Goal: Information Seeking & Learning: Learn about a topic

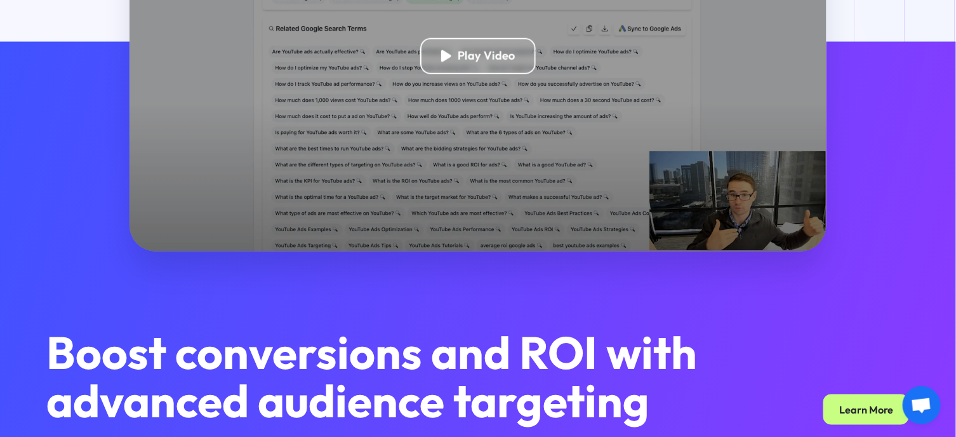
scroll to position [232, 0]
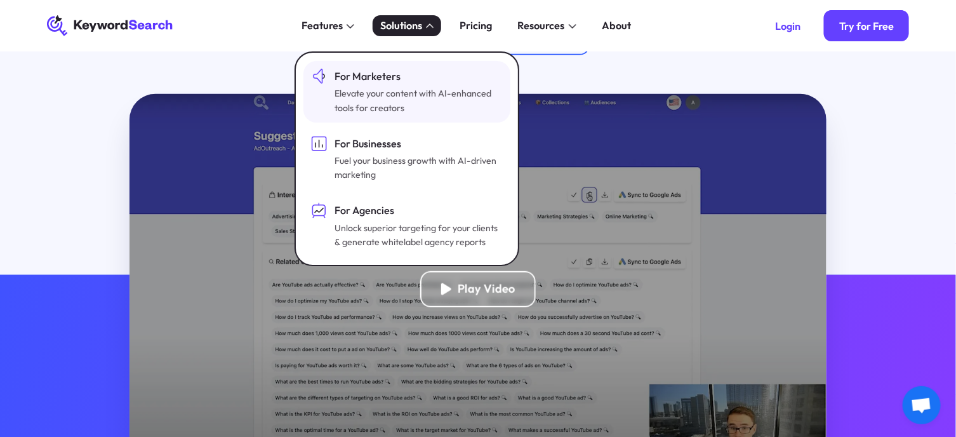
click at [419, 93] on div "Elevate your content with AI-enhanced tools for creators" at bounding box center [417, 100] width 165 height 29
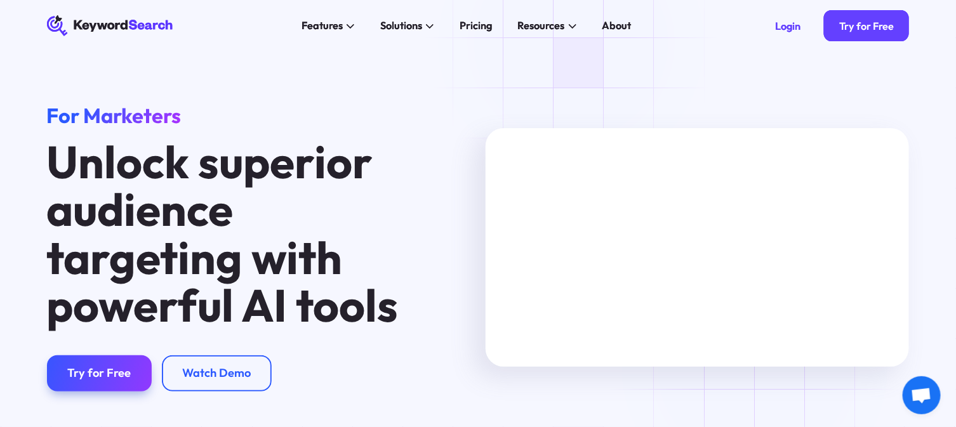
click at [763, 377] on div "For Marketers Unlock superior audience targeting with powerful AI tools Try for…" at bounding box center [478, 248] width 878 height 288
